Goal: Find specific page/section: Find specific page/section

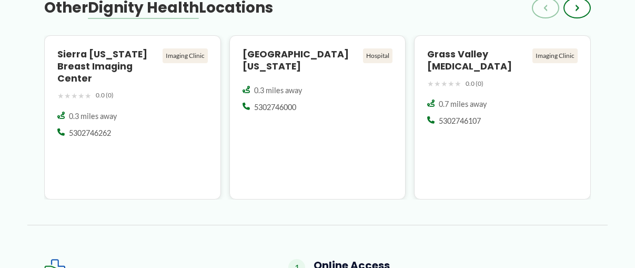
scroll to position [808, 0]
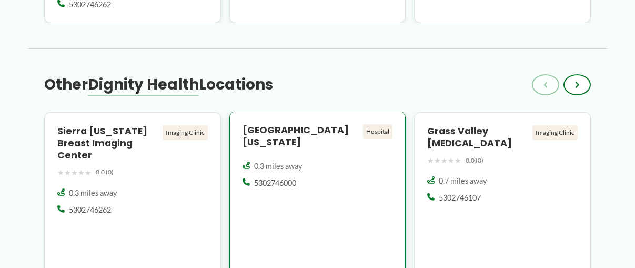
click at [277, 124] on h4 "[GEOGRAPHIC_DATA][US_STATE]" at bounding box center [300, 136] width 117 height 24
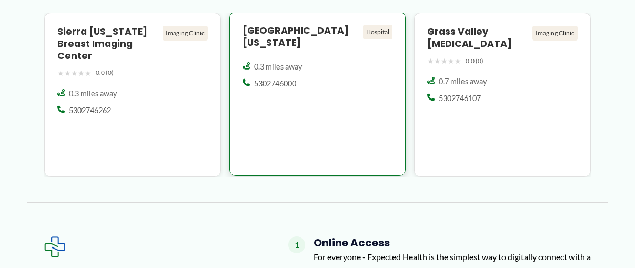
scroll to position [959, 0]
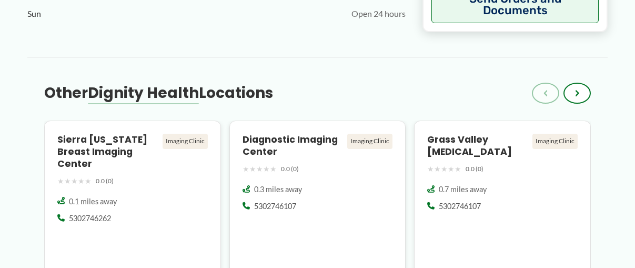
scroll to position [858, 0]
